Goal: Task Accomplishment & Management: Manage account settings

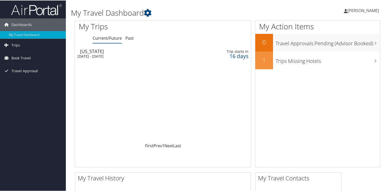
click at [365, 8] on span "[PERSON_NAME]" at bounding box center [362, 10] width 31 height 6
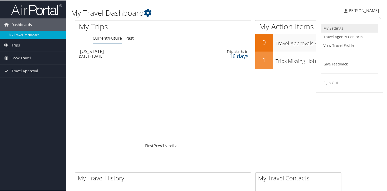
click at [333, 30] on link "My Settings" at bounding box center [349, 28] width 56 height 9
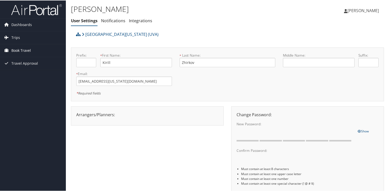
click at [26, 47] on span "Book Travel" at bounding box center [20, 50] width 19 height 13
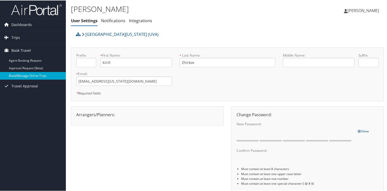
click at [26, 75] on link "Book/Manage Online Trips" at bounding box center [33, 76] width 66 height 8
